Goal: Task Accomplishment & Management: Manage account settings

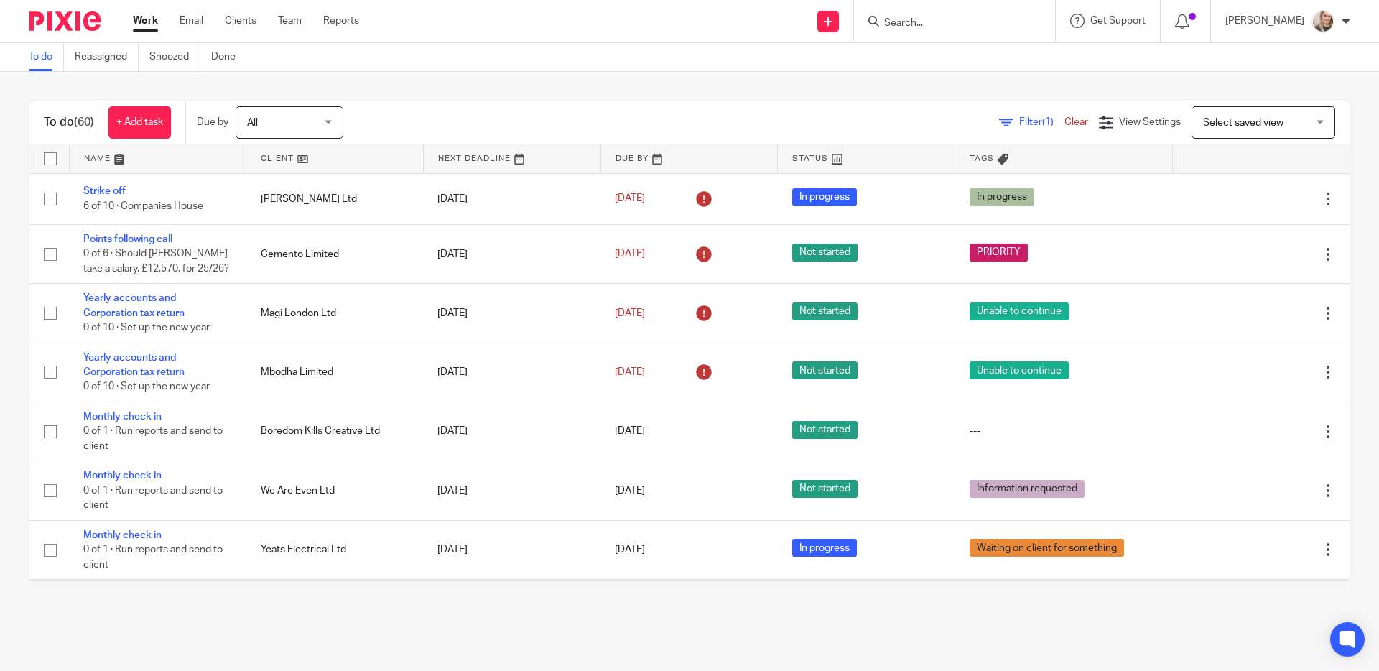
click at [934, 17] on input "Search" at bounding box center [947, 23] width 129 height 13
type input "human"
click at [980, 67] on link at bounding box center [976, 61] width 193 height 33
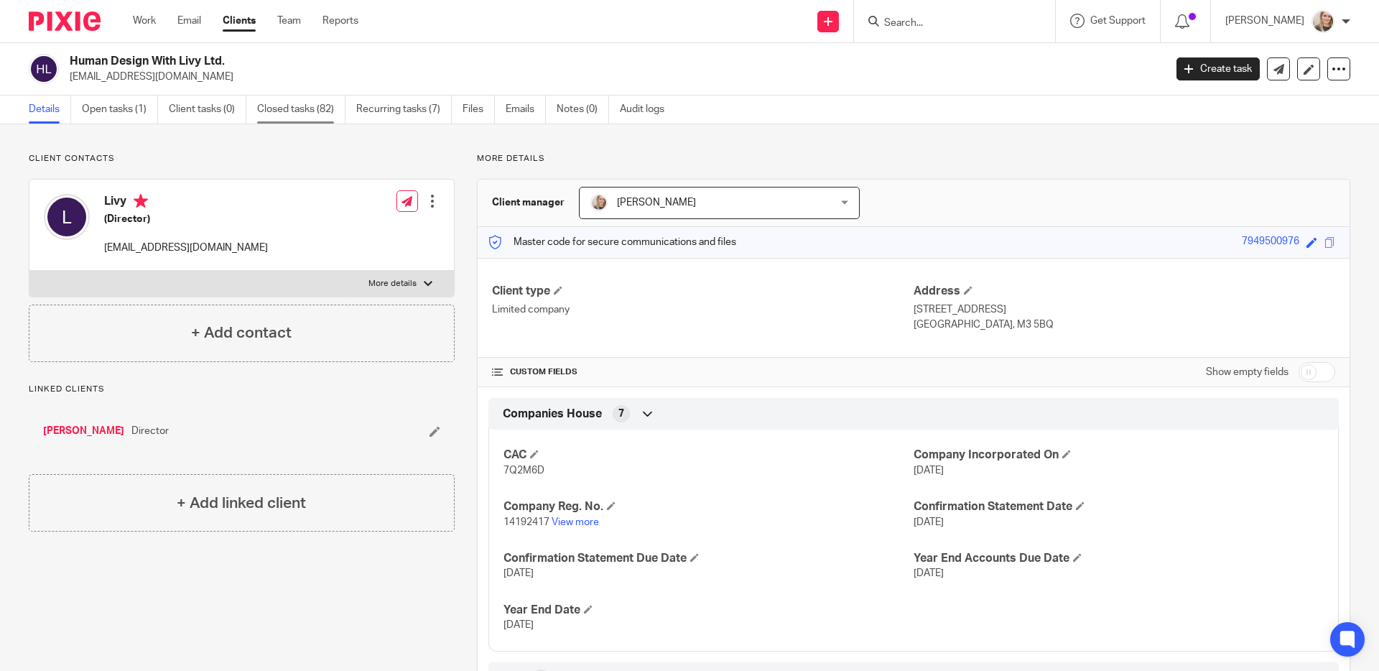
click at [294, 111] on link "Closed tasks (82)" at bounding box center [301, 110] width 88 height 28
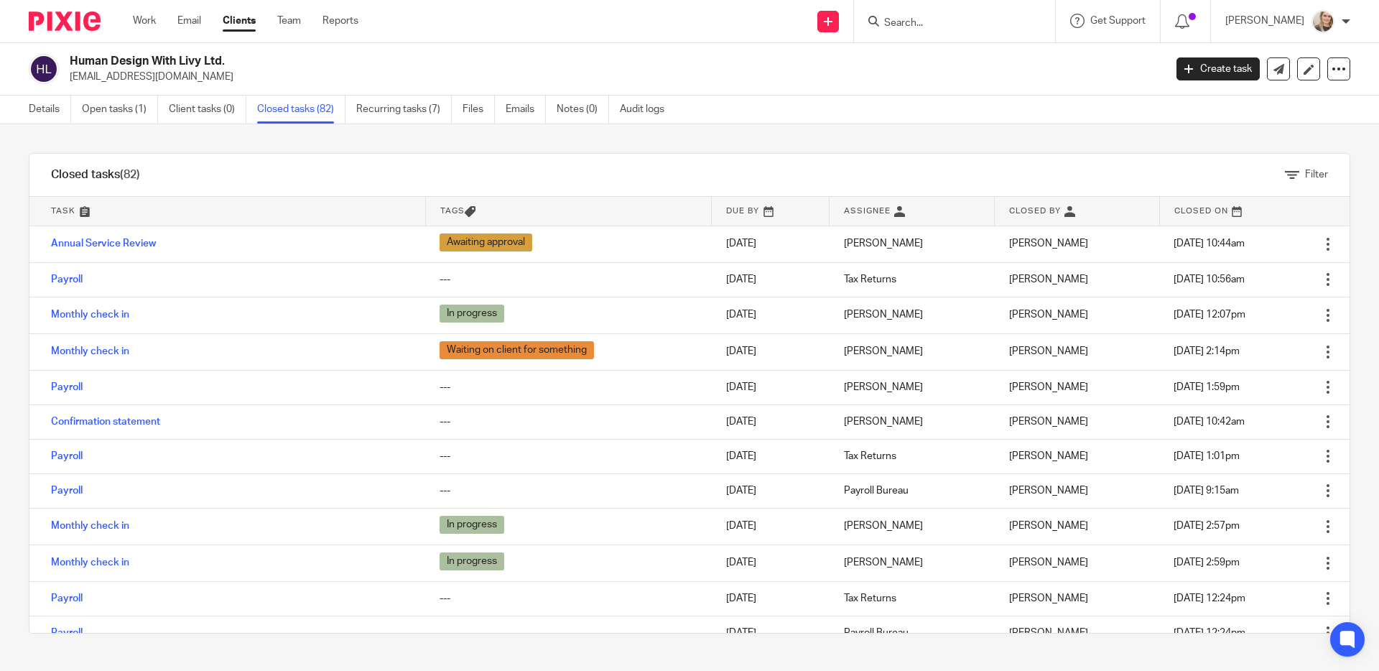
click at [127, 113] on link "Open tasks (1)" at bounding box center [120, 110] width 76 height 28
